Goal: Navigation & Orientation: Find specific page/section

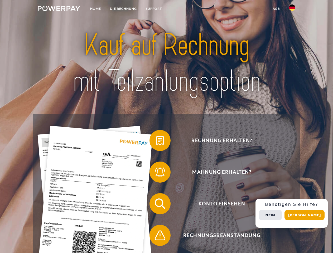
click at [59, 9] on img at bounding box center [59, 8] width 42 height 5
click at [292, 9] on img at bounding box center [292, 7] width 6 height 6
click at [276, 9] on link "agb" at bounding box center [276, 8] width 16 height 9
click at [156, 142] on span at bounding box center [152, 140] width 26 height 26
click at [156, 173] on span at bounding box center [152, 172] width 26 height 26
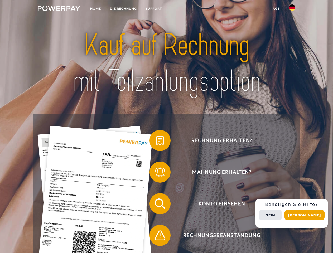
click at [156, 205] on span at bounding box center [152, 204] width 26 height 26
click at [156, 237] on span at bounding box center [152, 235] width 26 height 26
click at [293, 213] on div "Rechnung erhalten? Mahnung erhalten? Konto einsehen" at bounding box center [166, 219] width 266 height 211
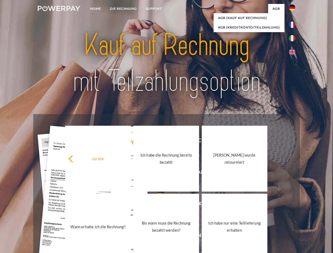
click at [281, 214] on span "Konto einsehen" at bounding box center [221, 203] width 129 height 21
click at [306, 215] on header "Home DIE RECHNUNG SUPPORT" at bounding box center [166, 182] width 333 height 364
